Goal: Task Accomplishment & Management: Manage account settings

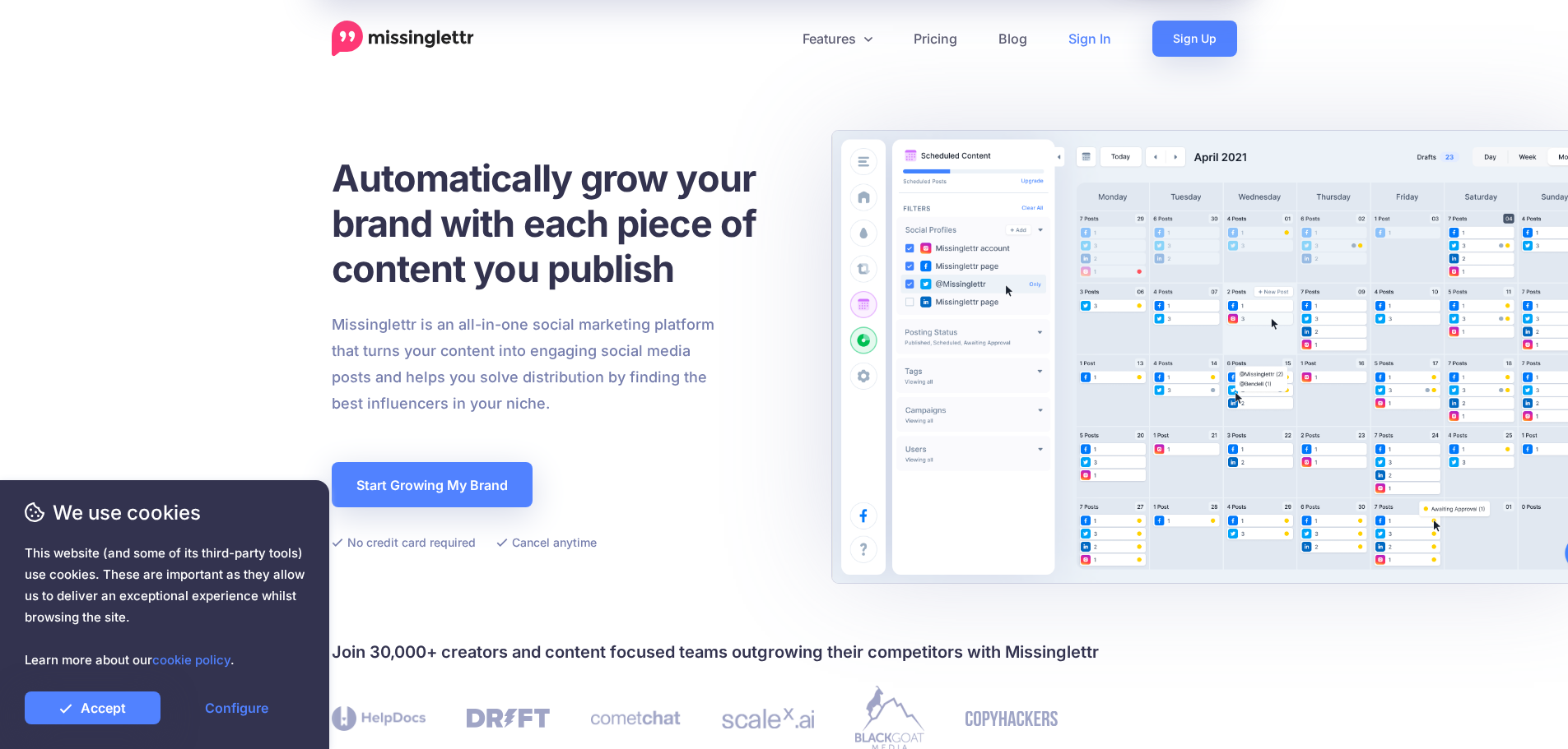
click at [1096, 37] on link "Sign In" at bounding box center [1090, 38] width 84 height 36
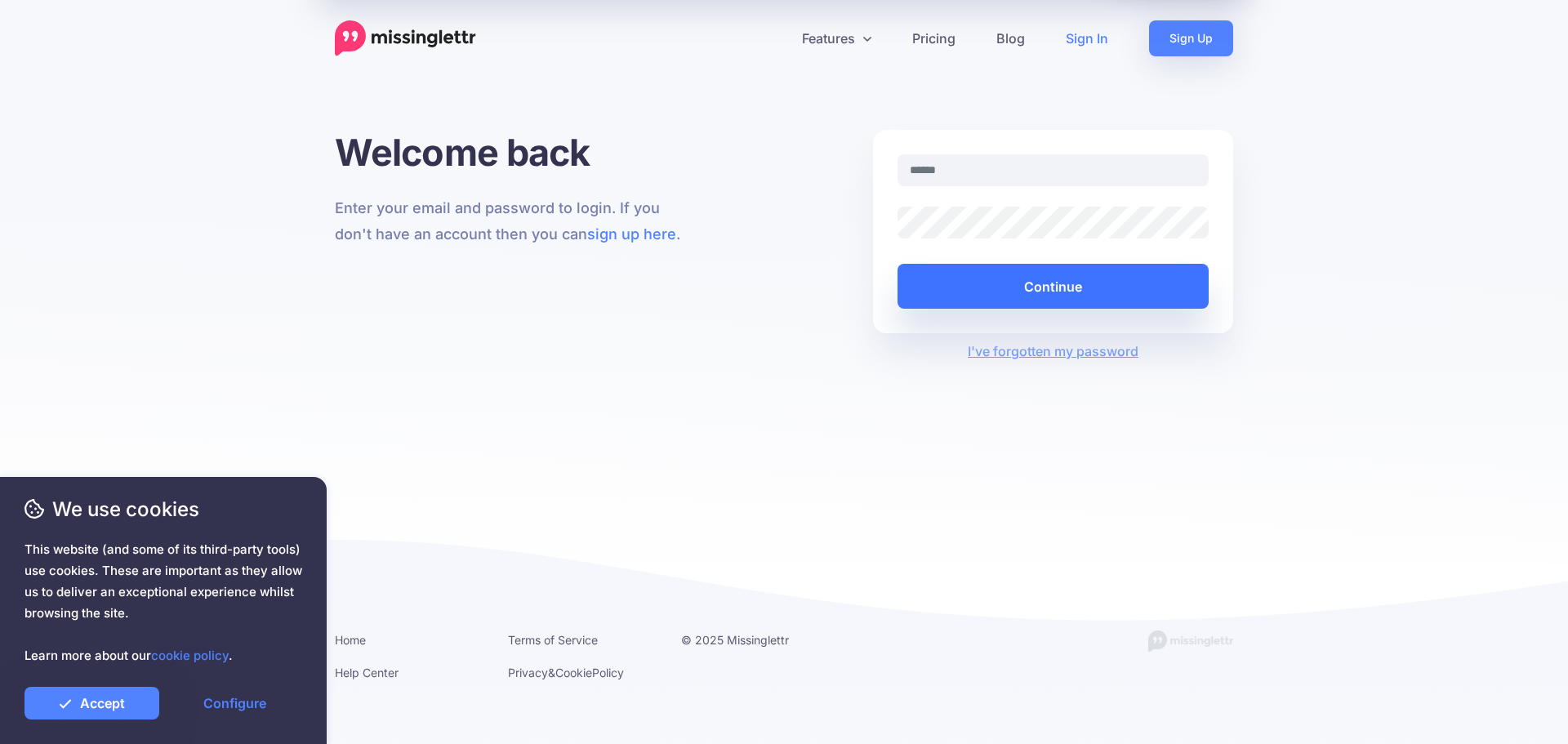
type input "**********"
click at [1024, 278] on button "Continue" at bounding box center [1053, 287] width 312 height 45
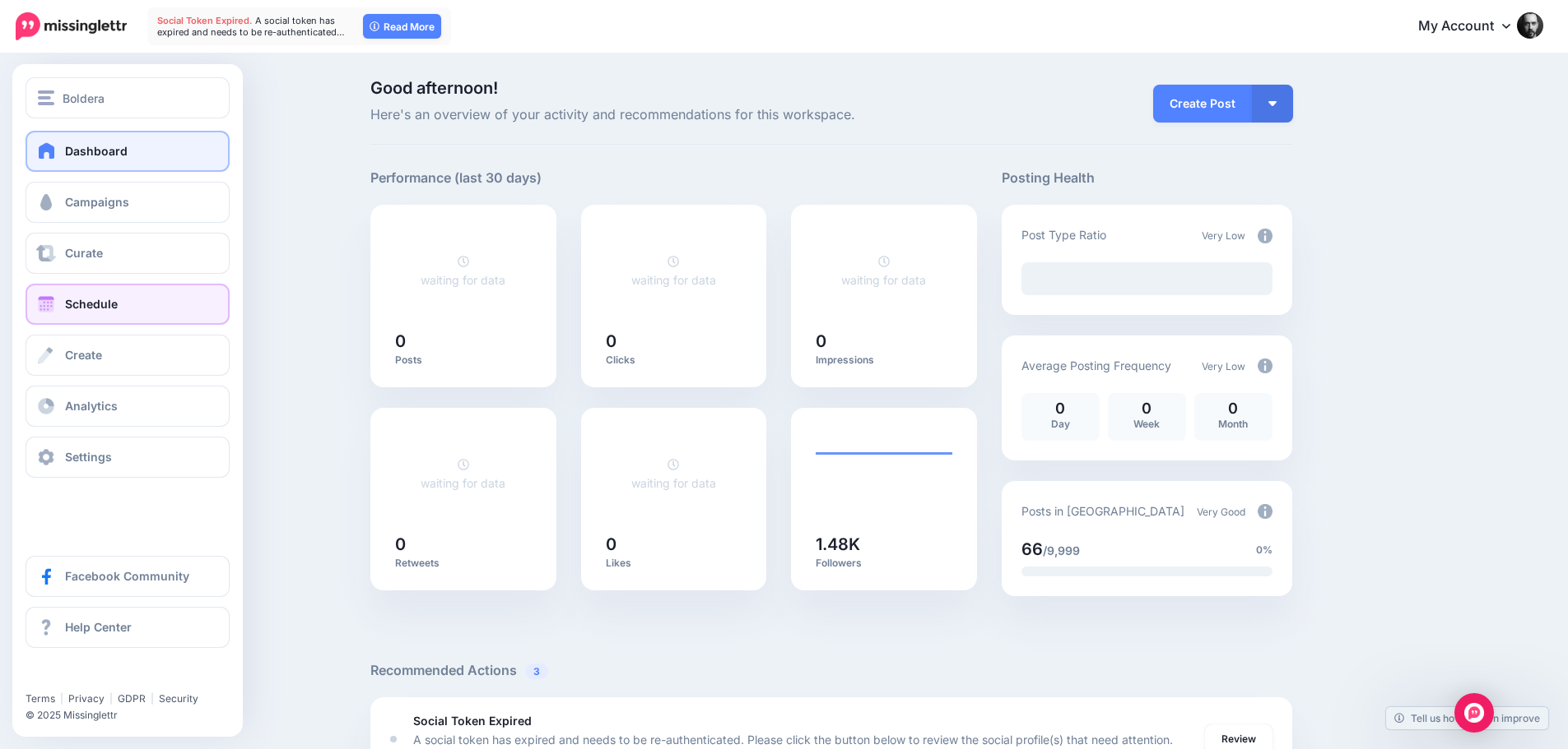
click at [51, 300] on span at bounding box center [46, 304] width 21 height 17
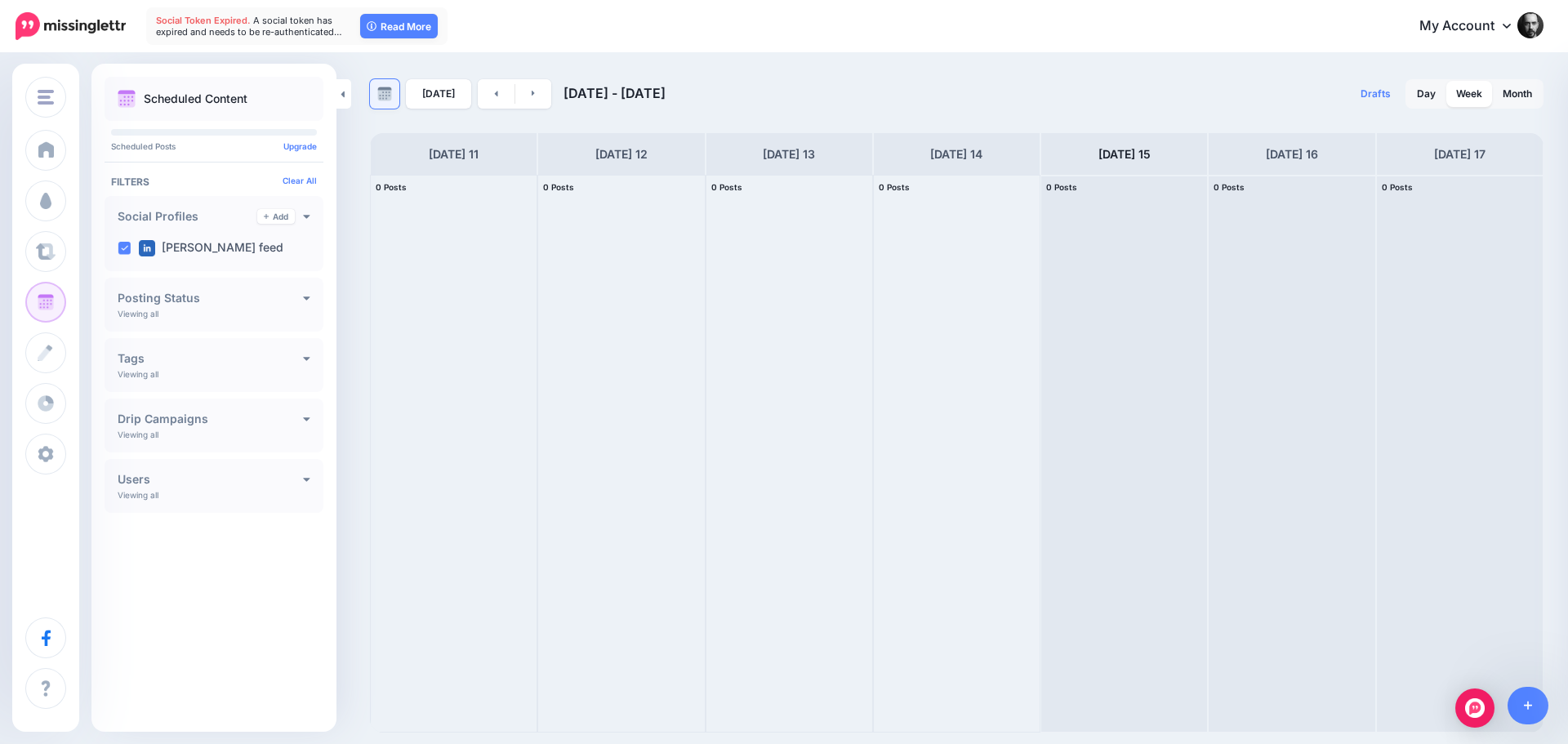
click at [393, 96] on link at bounding box center [385, 94] width 30 height 30
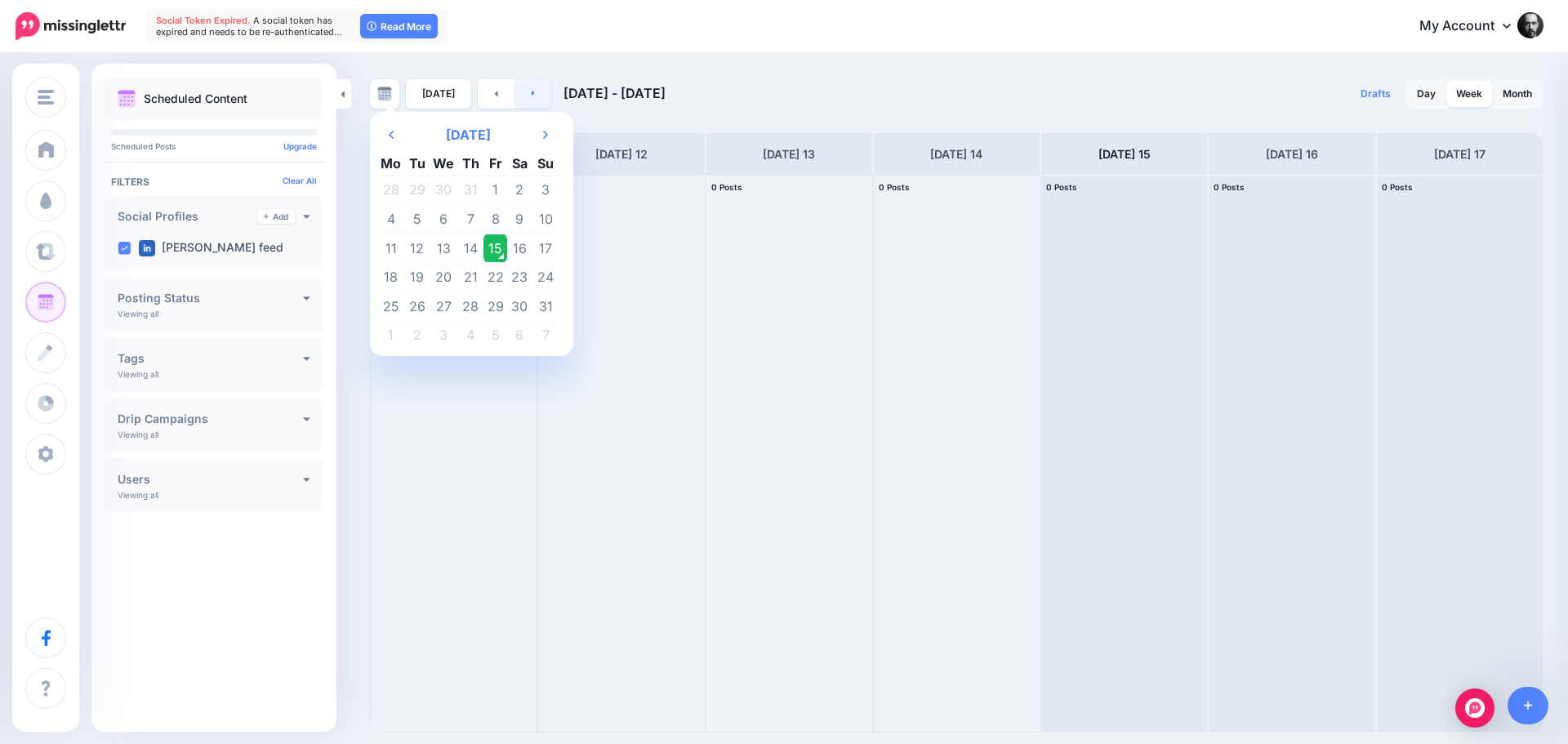
click at [538, 90] on link at bounding box center [534, 94] width 37 height 30
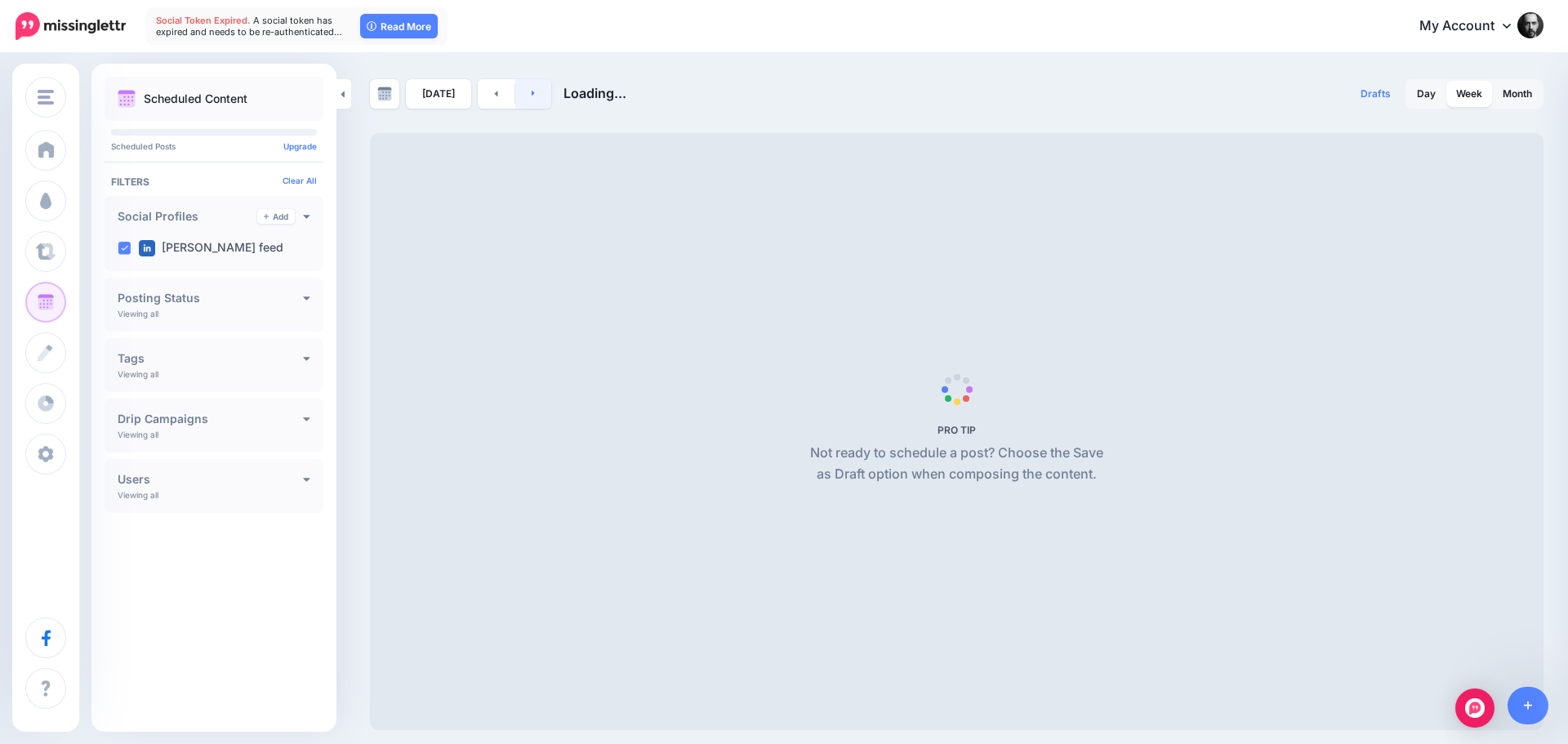
click at [538, 90] on link at bounding box center [534, 94] width 37 height 30
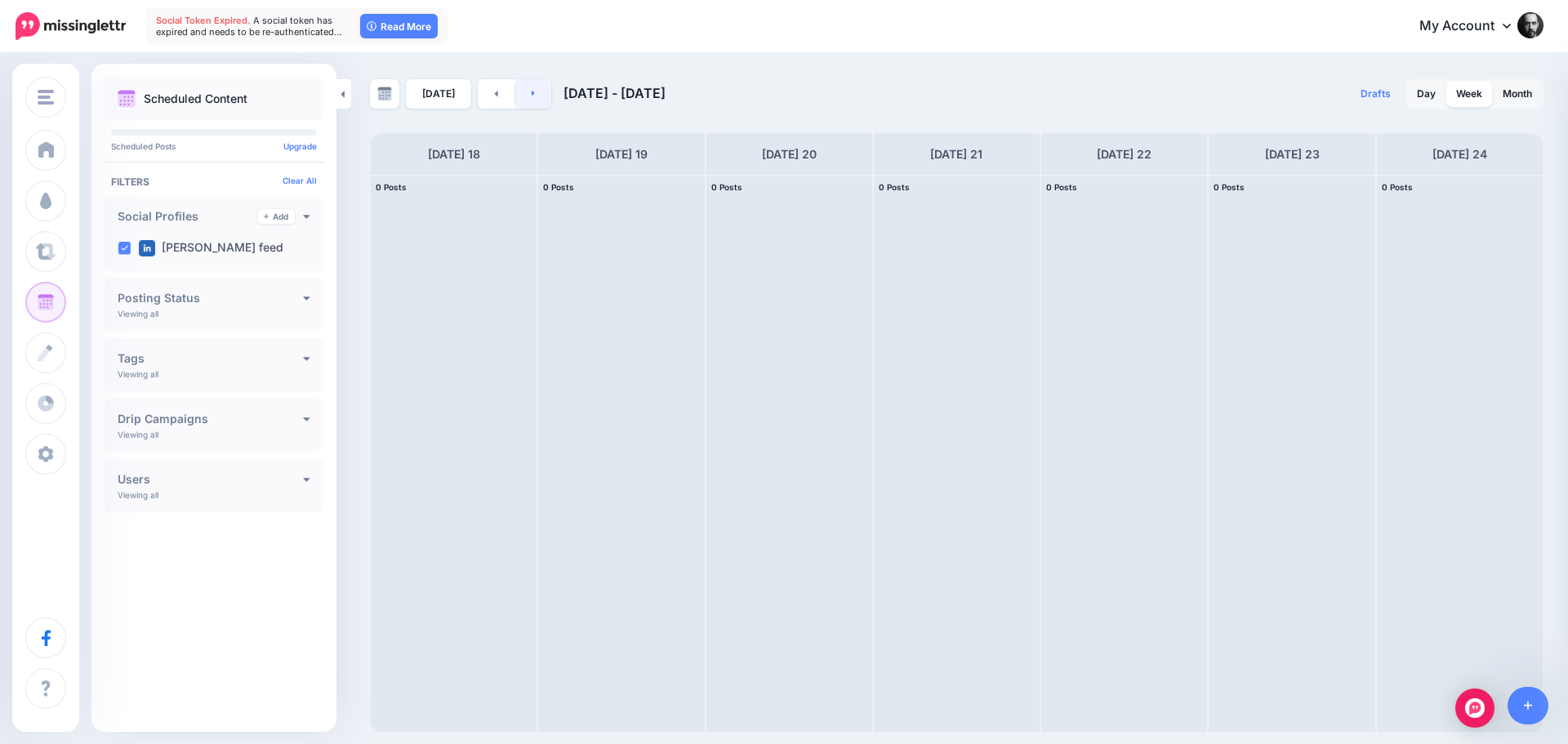
click at [538, 90] on link at bounding box center [534, 94] width 37 height 30
click at [1502, 26] on link "My Account" at bounding box center [1472, 26] width 140 height 40
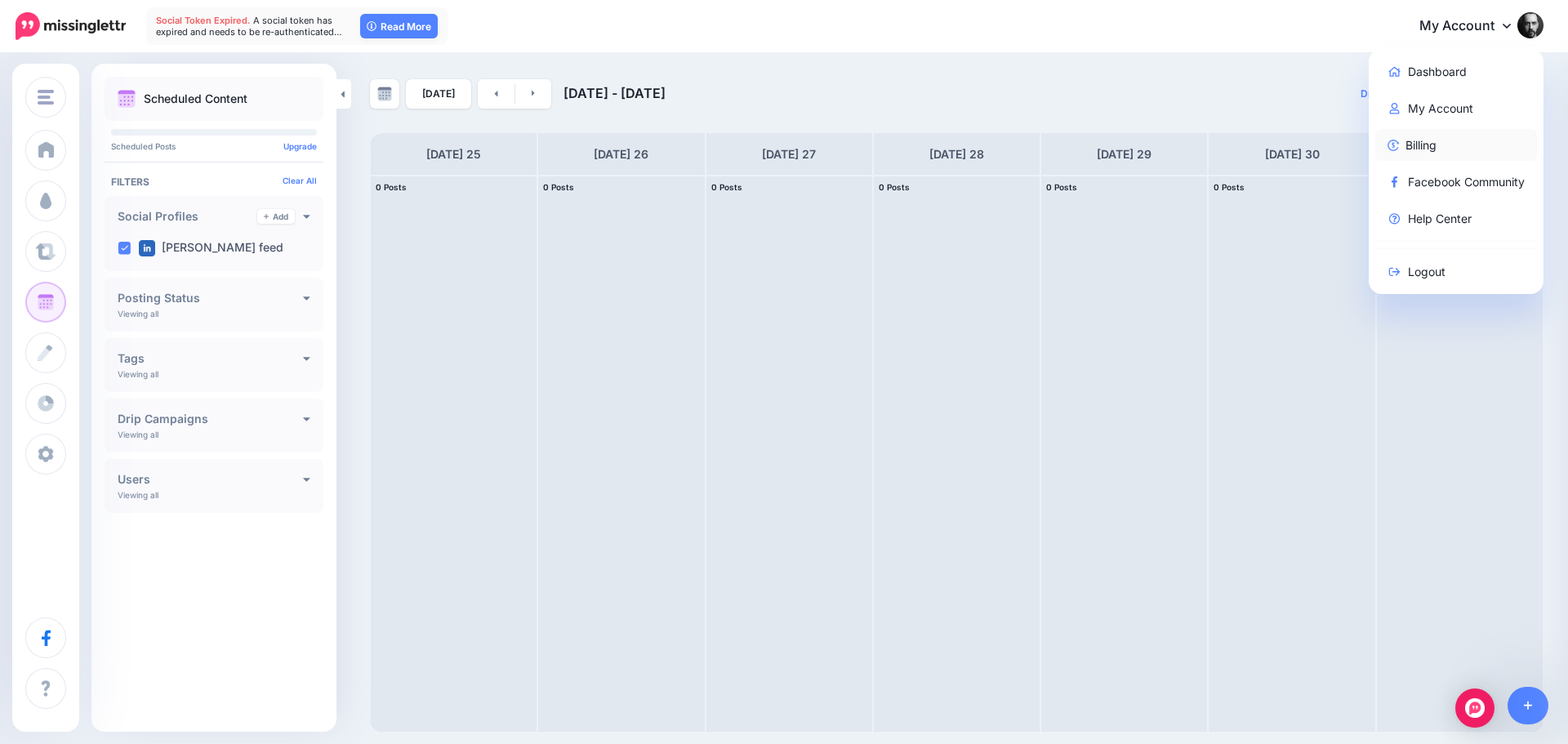
click at [1482, 154] on link "Billing" at bounding box center [1456, 145] width 162 height 32
